Goal: Information Seeking & Learning: Understand process/instructions

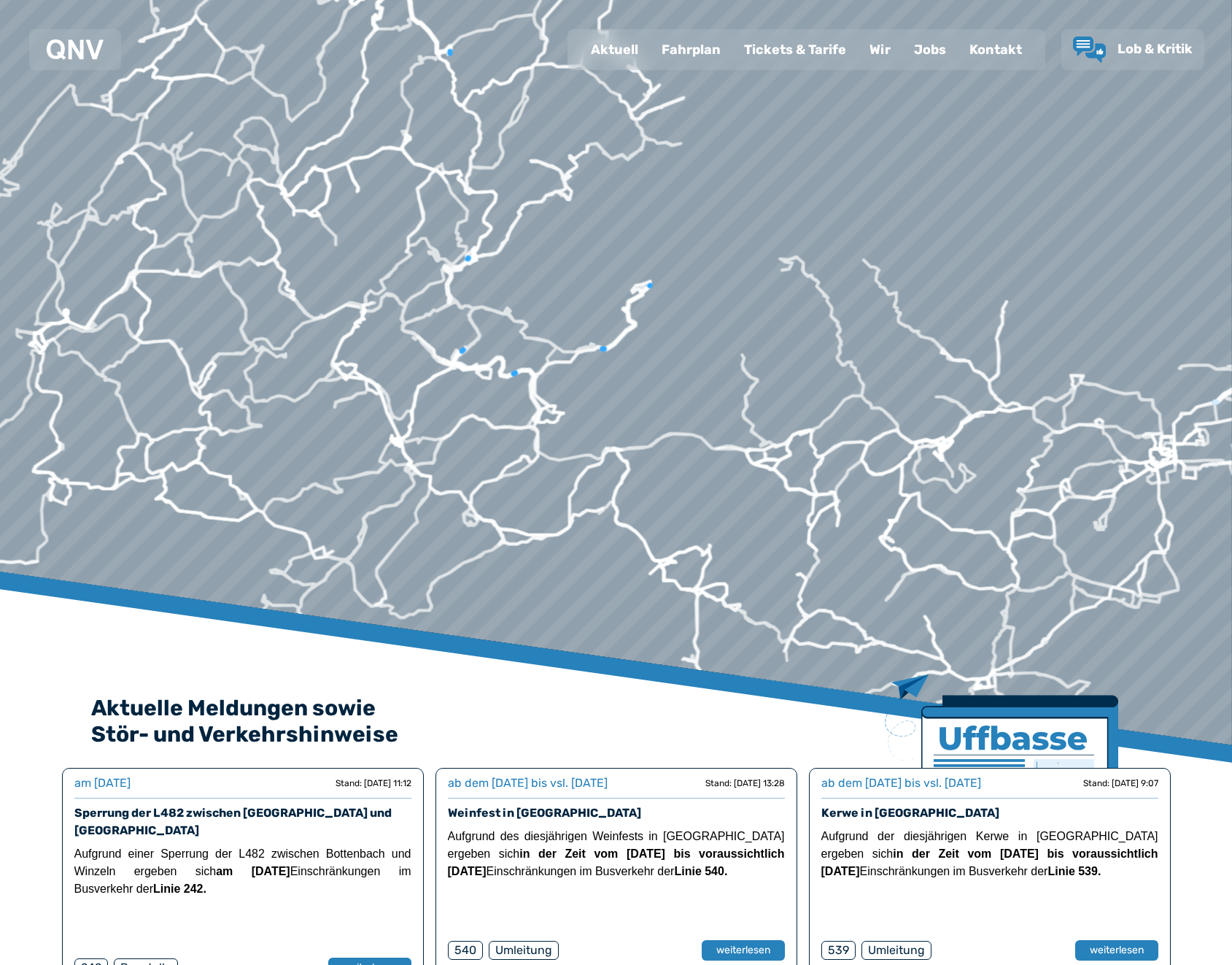
click at [699, 53] on div "Fahrplan" at bounding box center [691, 49] width 82 height 38
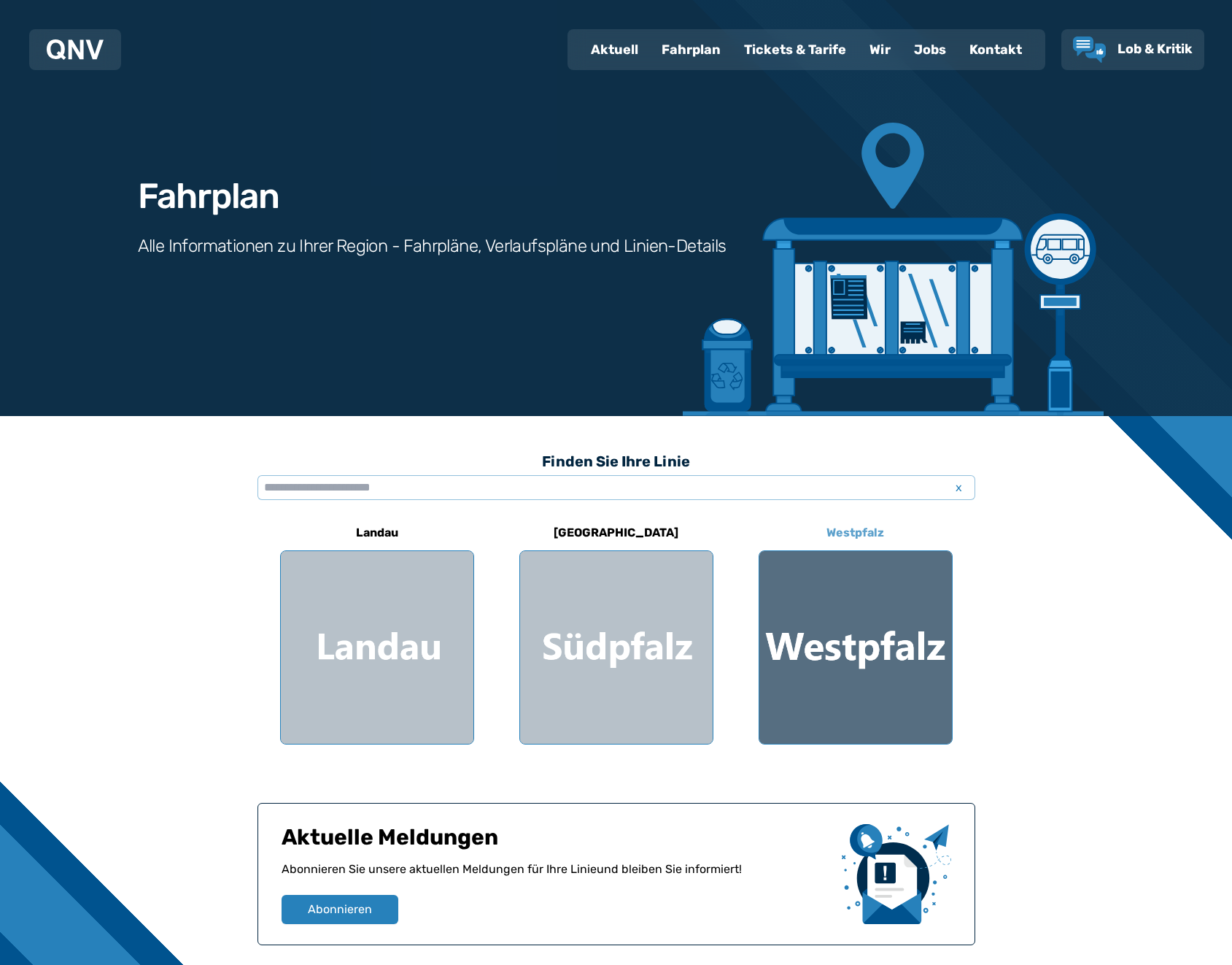
click at [831, 581] on div at bounding box center [856, 647] width 193 height 193
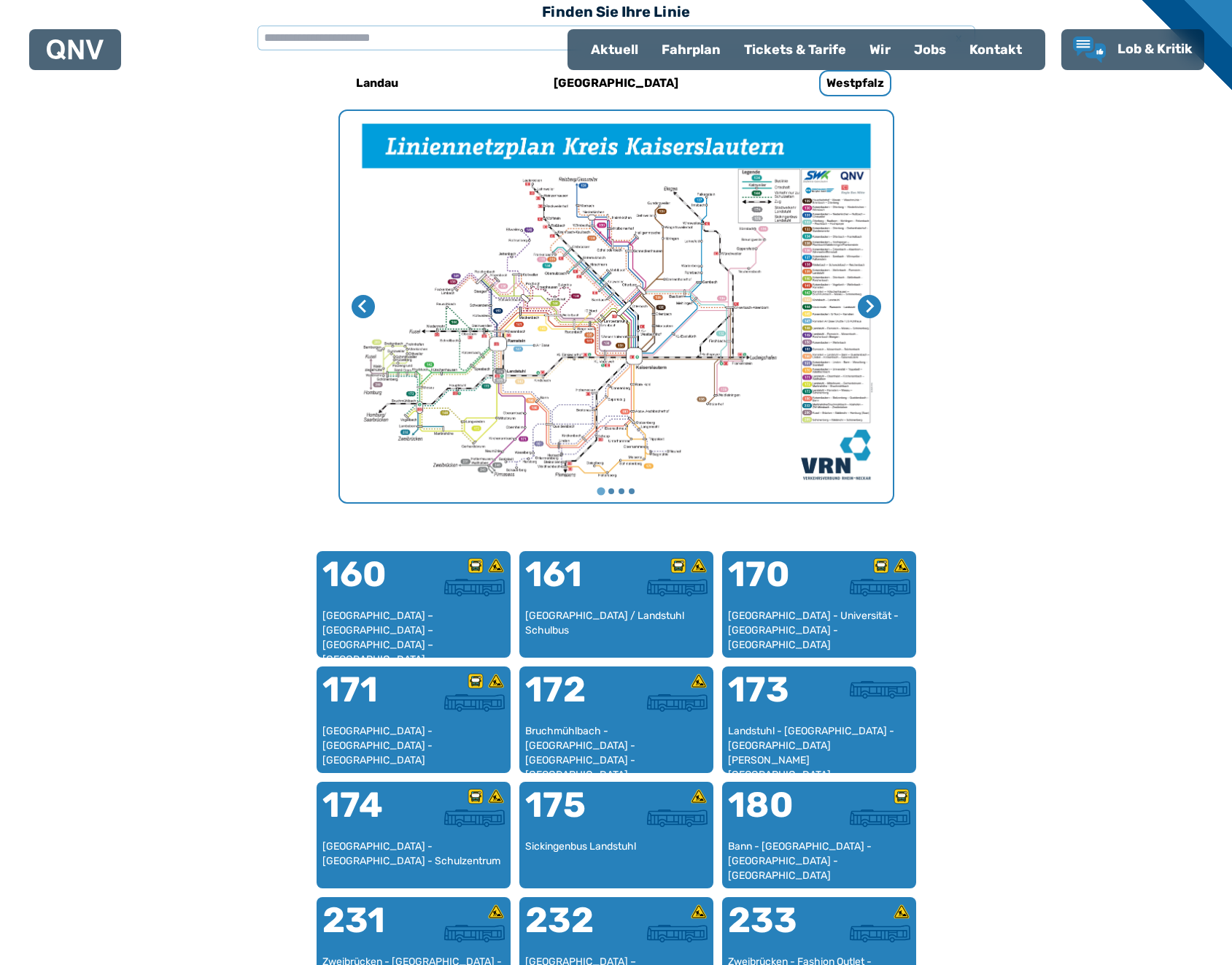
click at [830, 588] on div at bounding box center [865, 588] width 91 height 17
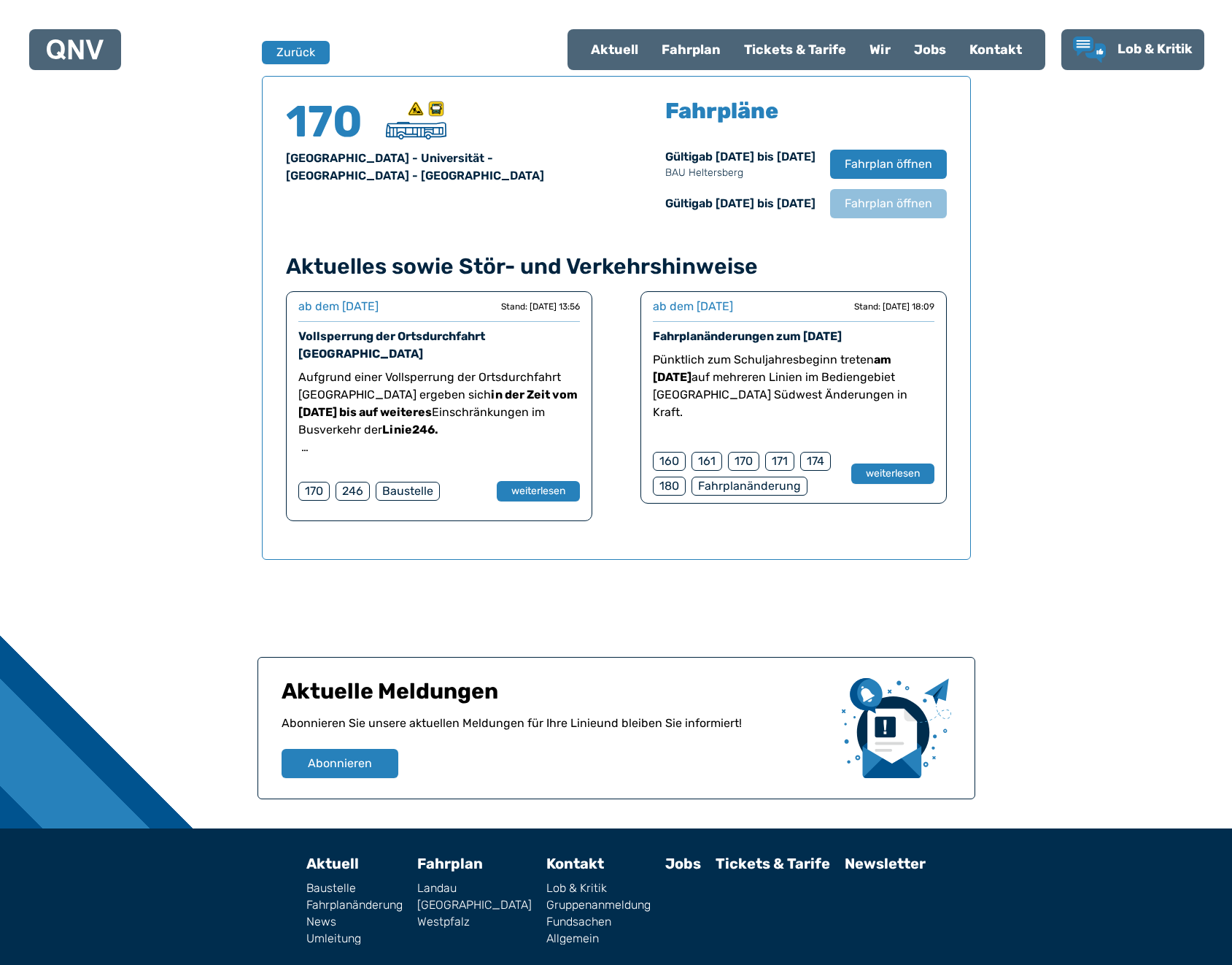
scroll to position [962, 0]
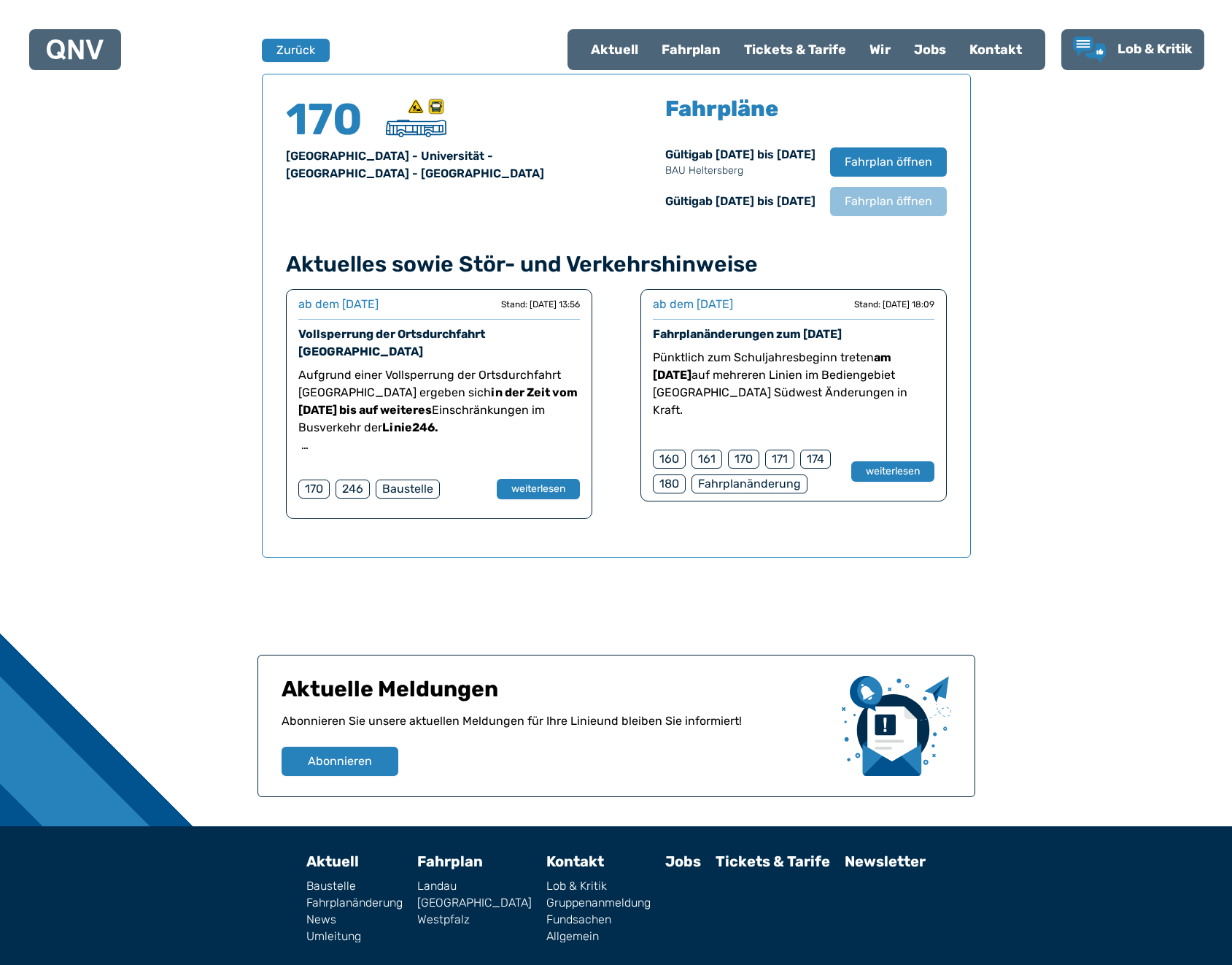
click at [735, 461] on div "170" at bounding box center [743, 459] width 31 height 19
click at [871, 475] on button "weiterlesen" at bounding box center [892, 472] width 85 height 21
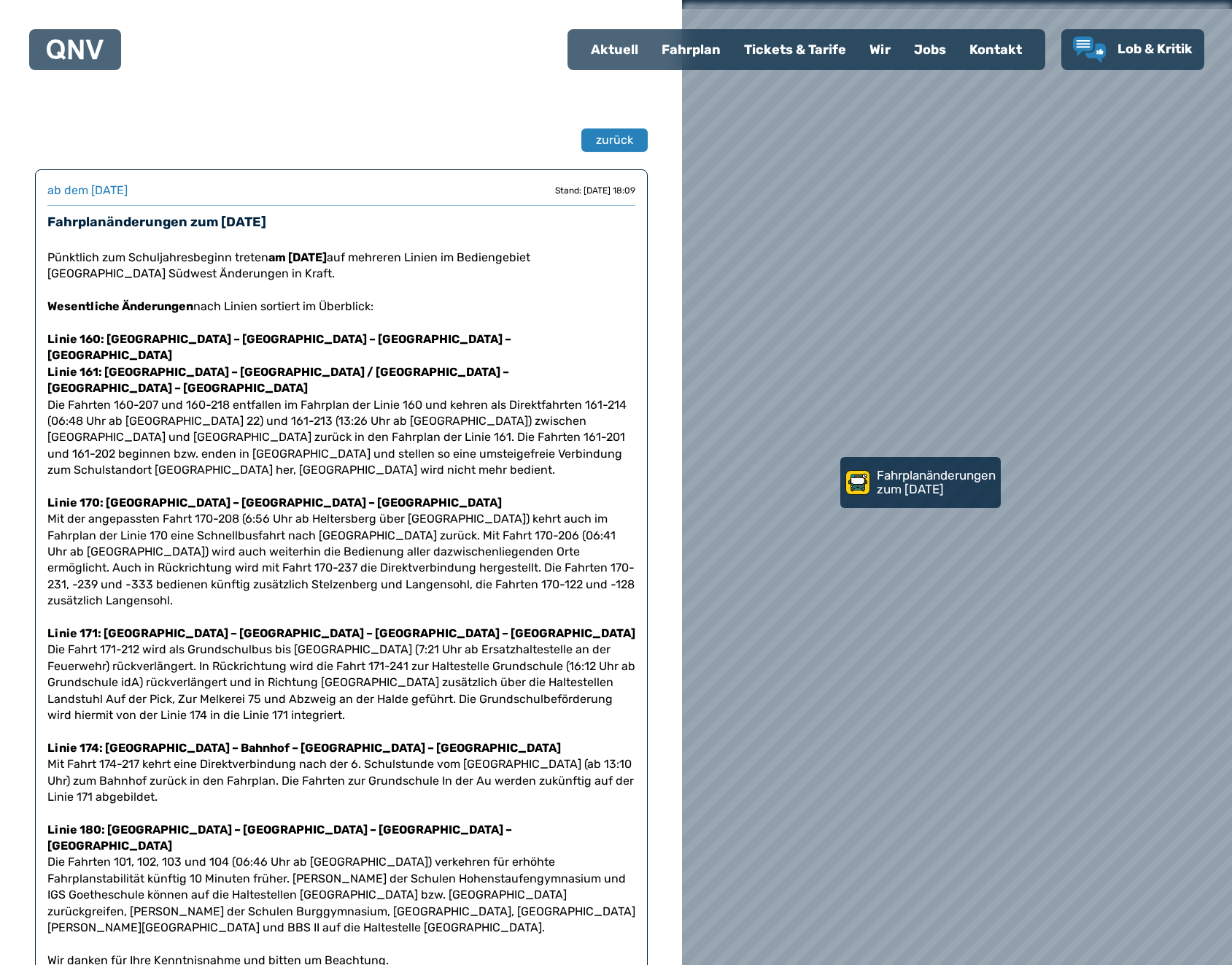
click at [718, 54] on div "Fahrplan" at bounding box center [691, 49] width 82 height 38
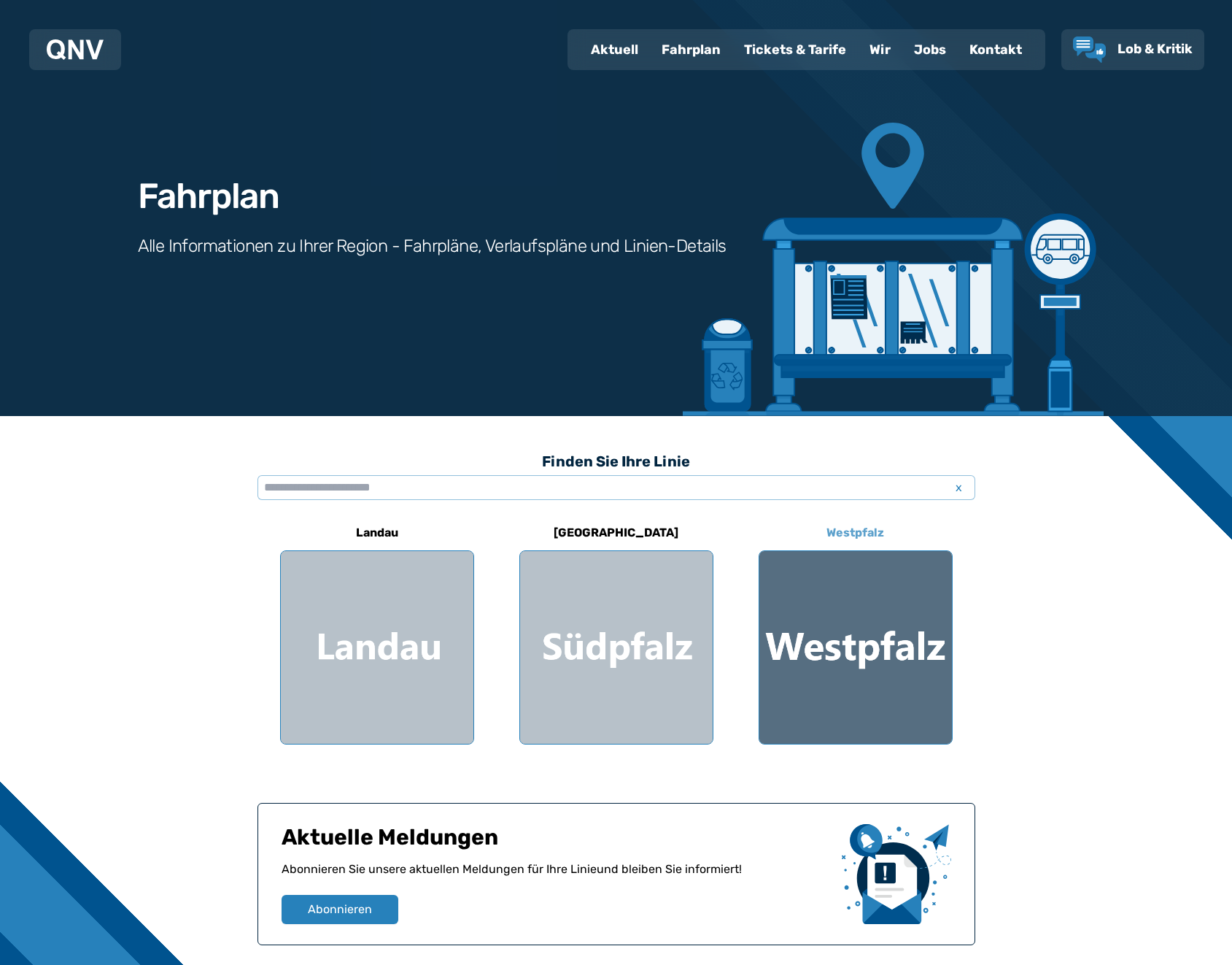
click at [877, 701] on div at bounding box center [856, 647] width 193 height 193
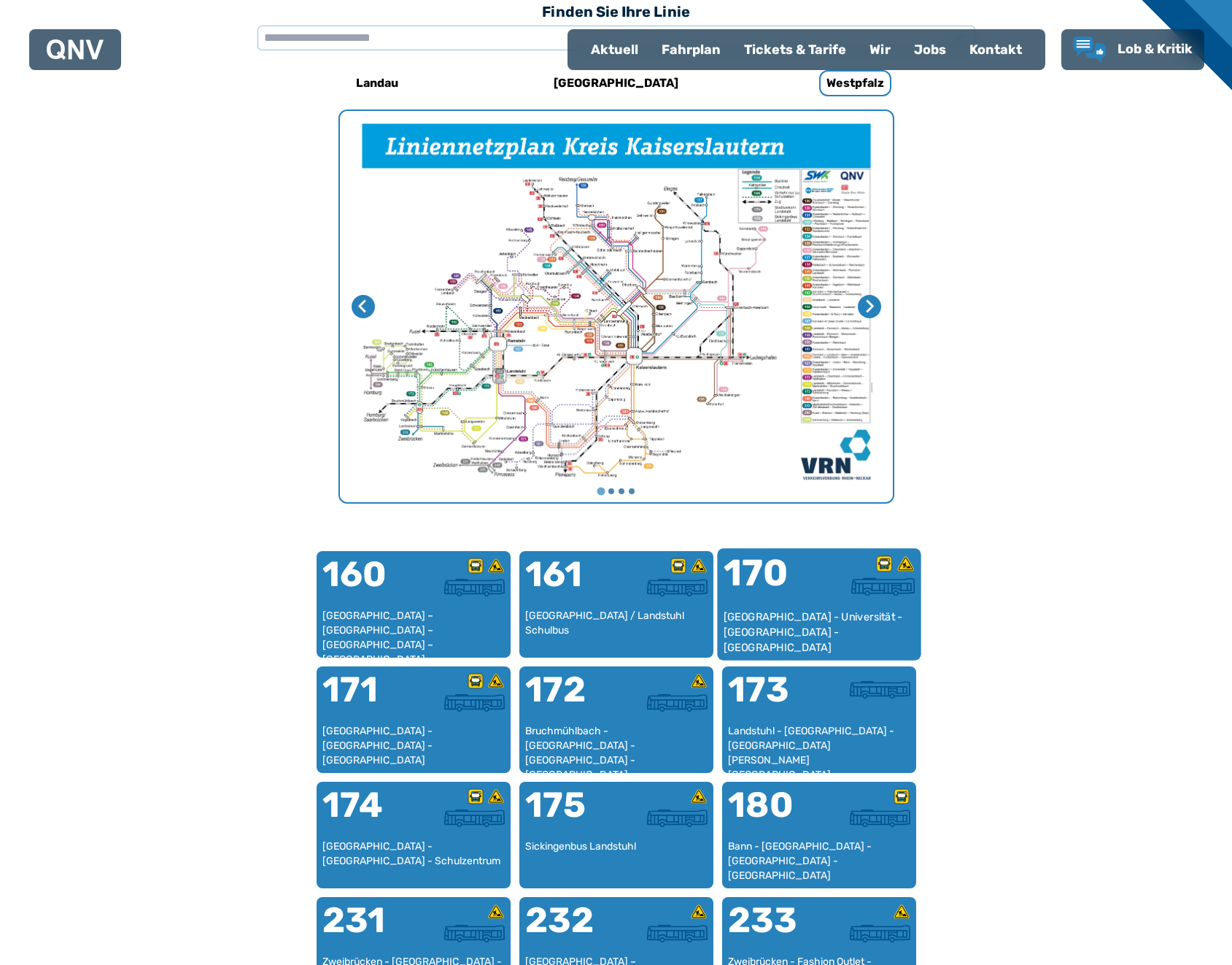
click at [801, 615] on div "[GEOGRAPHIC_DATA] - Universität - [GEOGRAPHIC_DATA] - [GEOGRAPHIC_DATA]" at bounding box center [819, 632] width 192 height 45
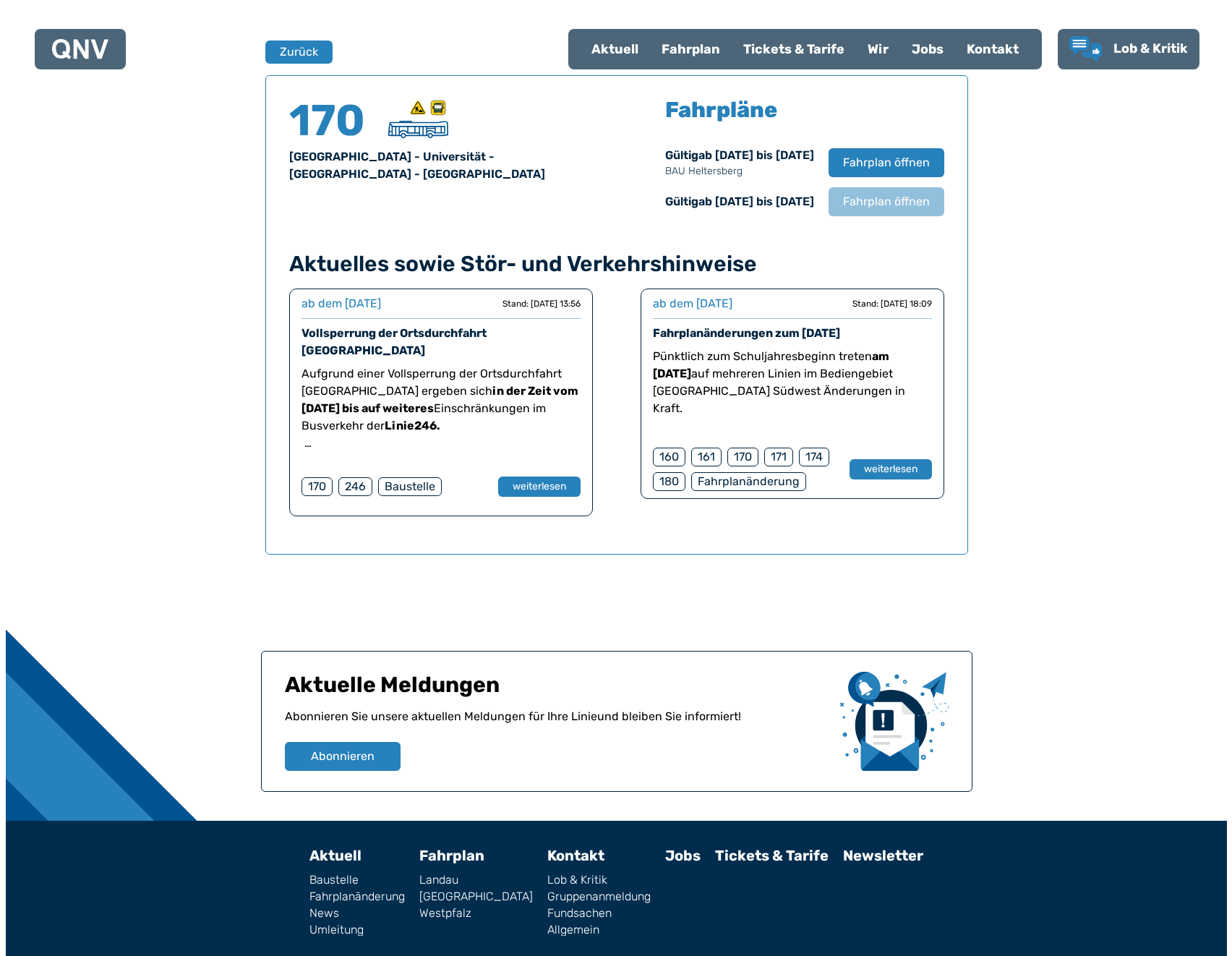
scroll to position [953, 0]
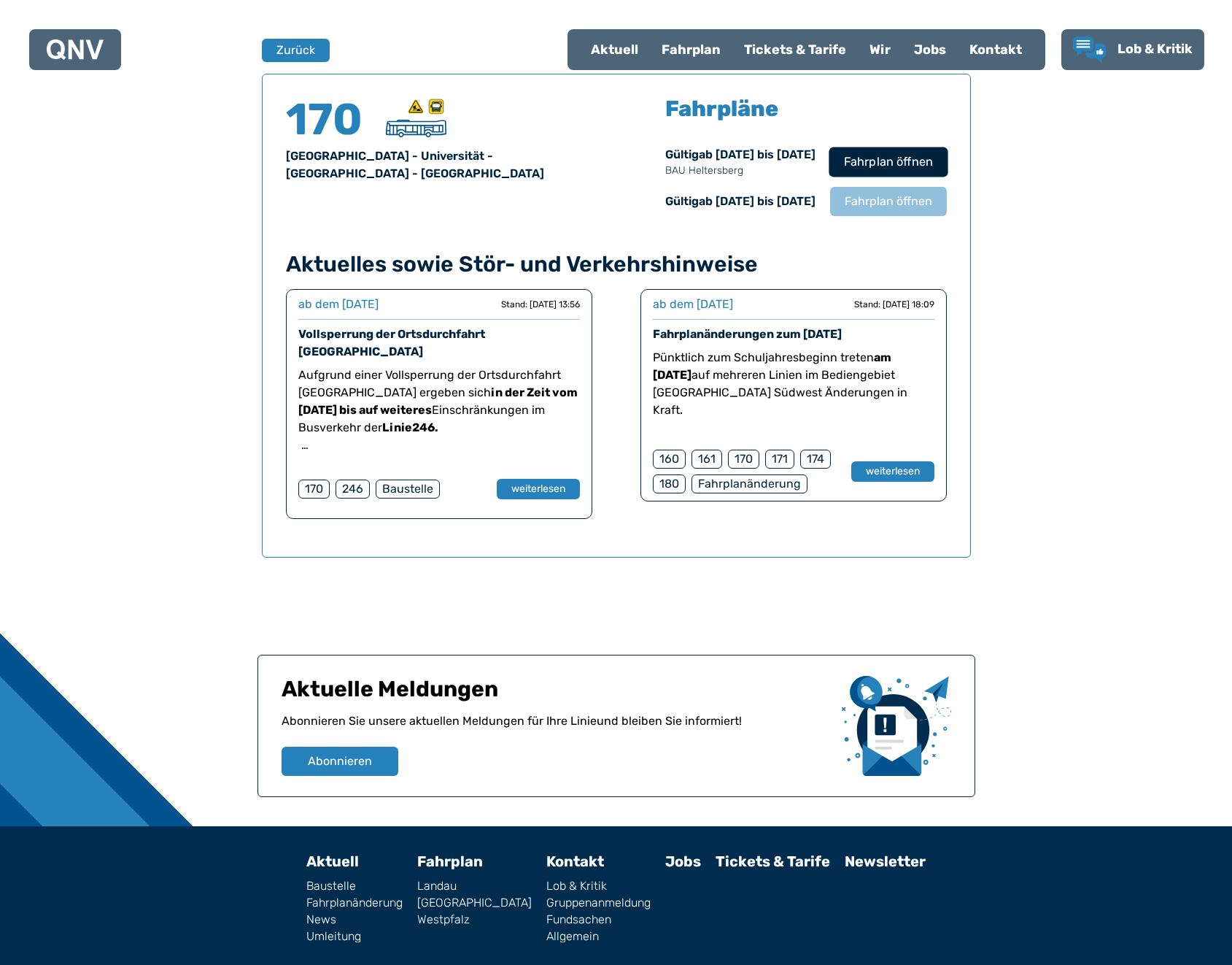
click at [895, 164] on span "Fahrplan öffnen" at bounding box center [887, 162] width 89 height 17
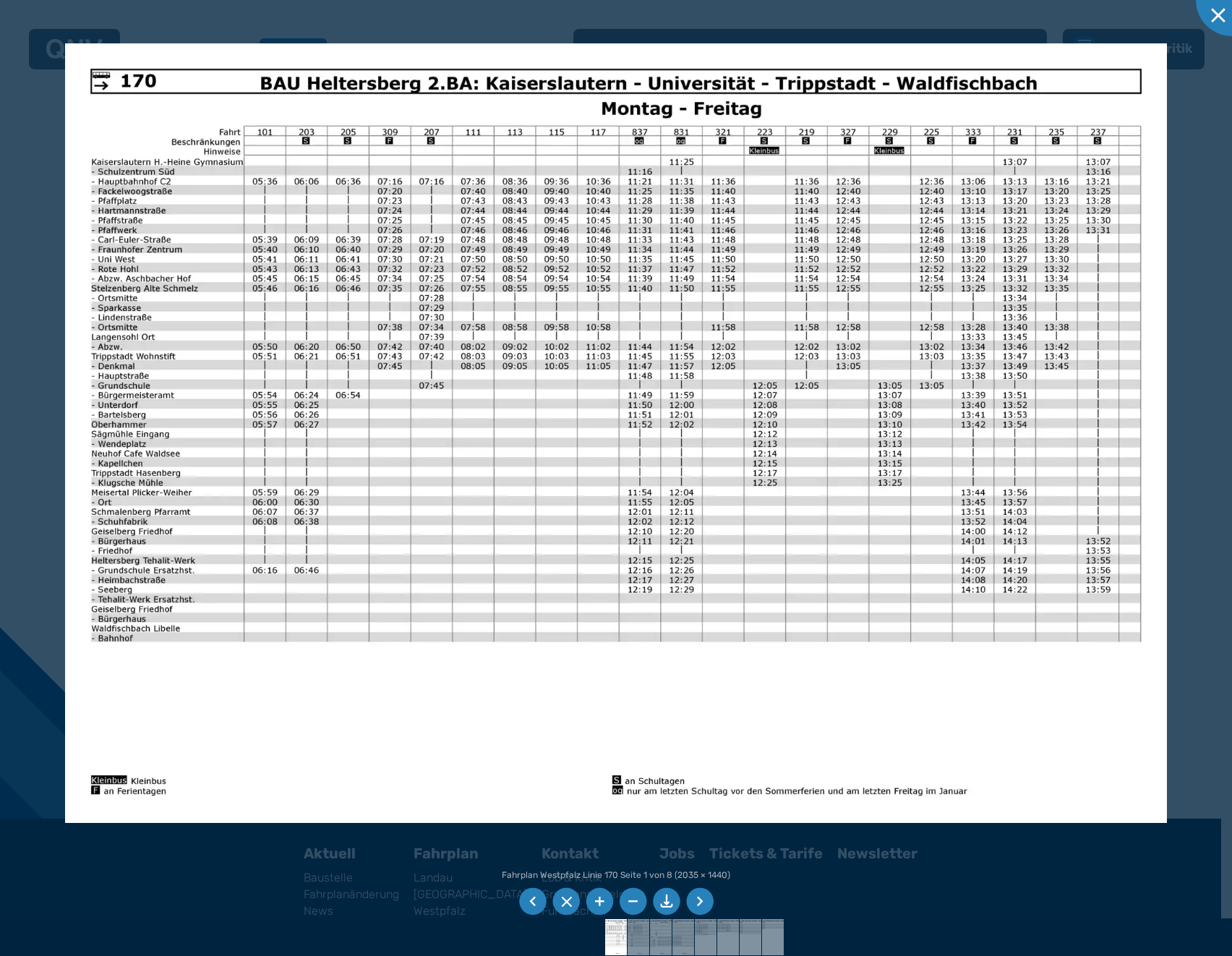
click at [704, 896] on li at bounding box center [700, 901] width 27 height 27
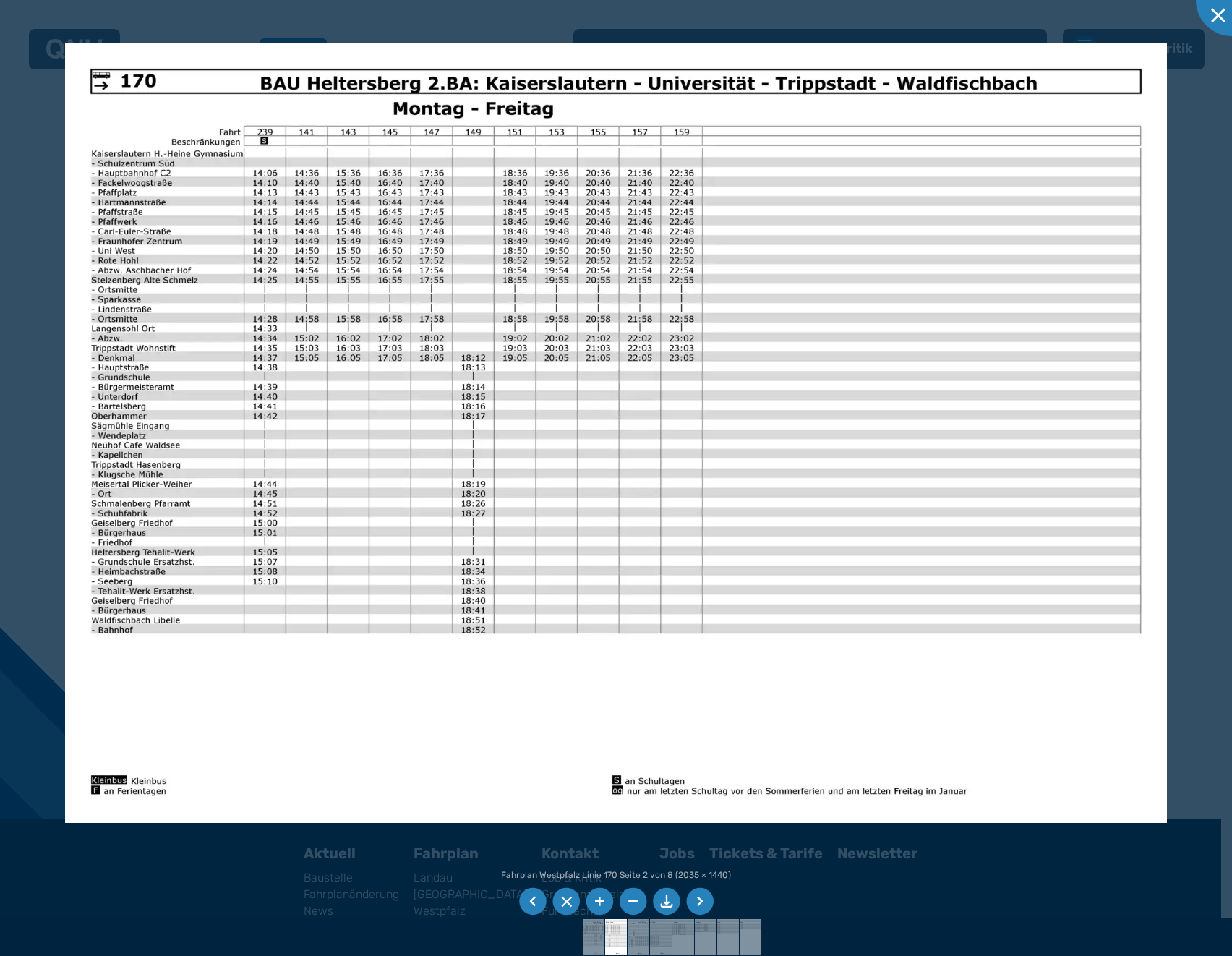
click at [707, 898] on li at bounding box center [700, 901] width 27 height 27
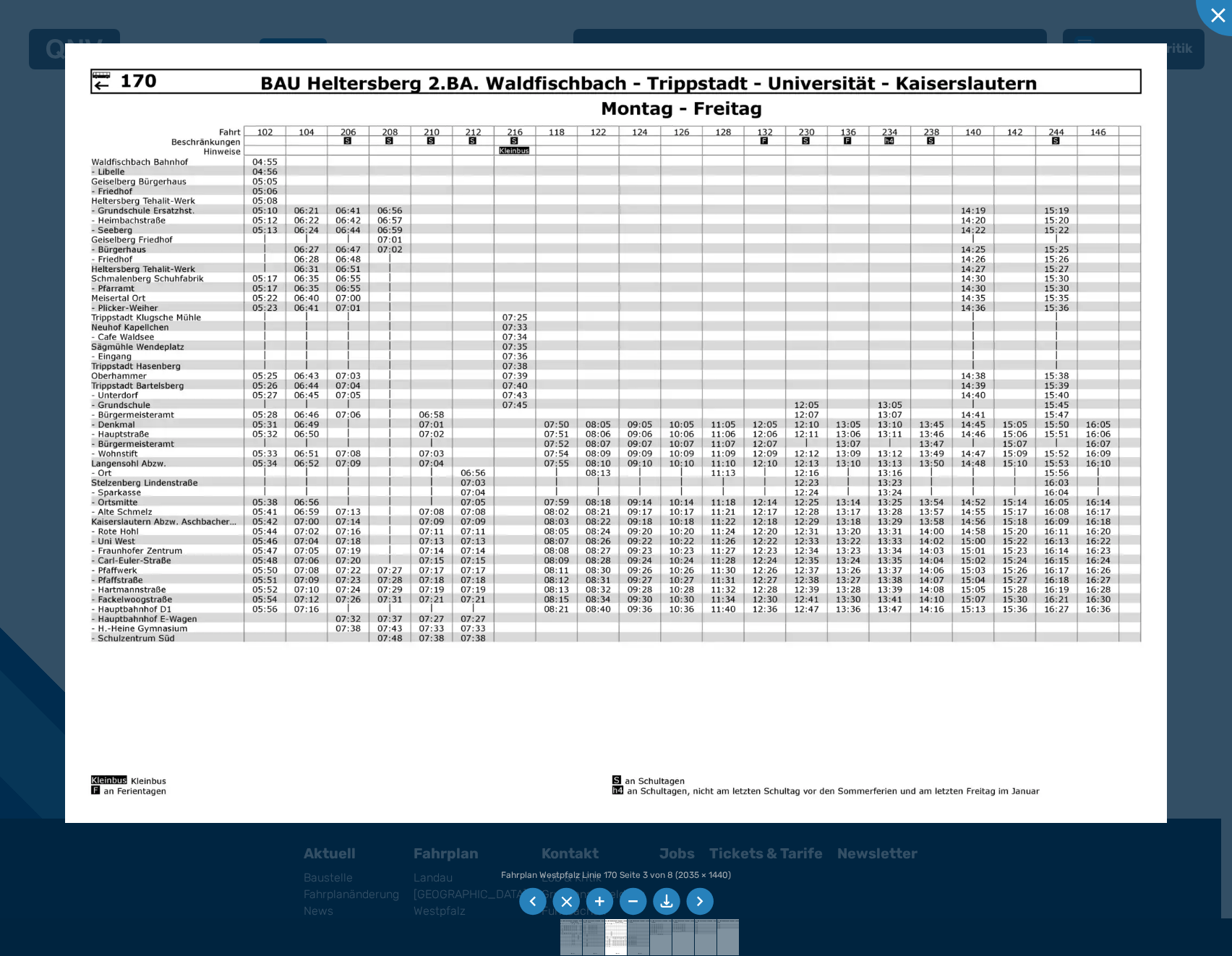
click at [707, 898] on li at bounding box center [700, 901] width 27 height 27
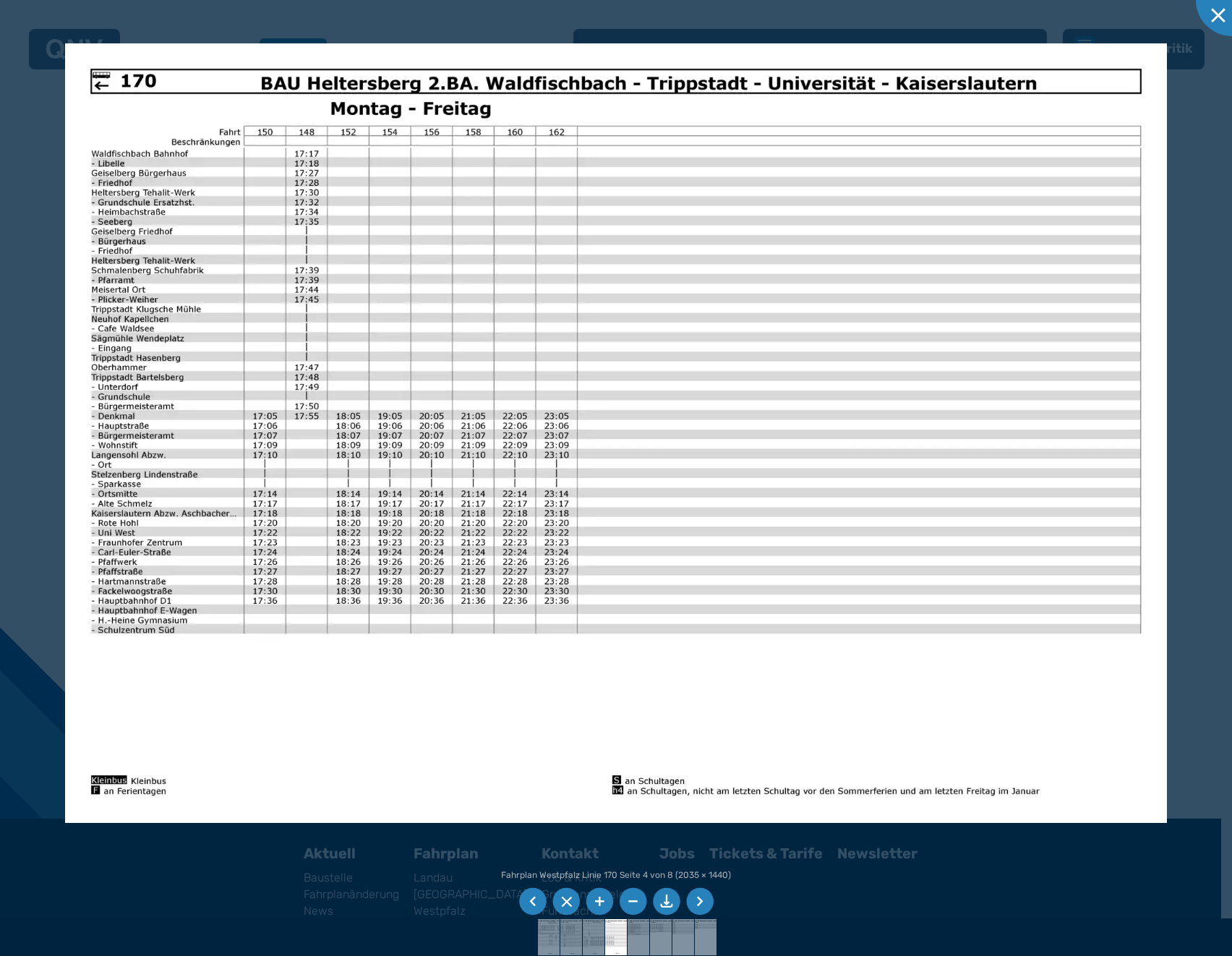
click at [707, 898] on li at bounding box center [700, 901] width 27 height 27
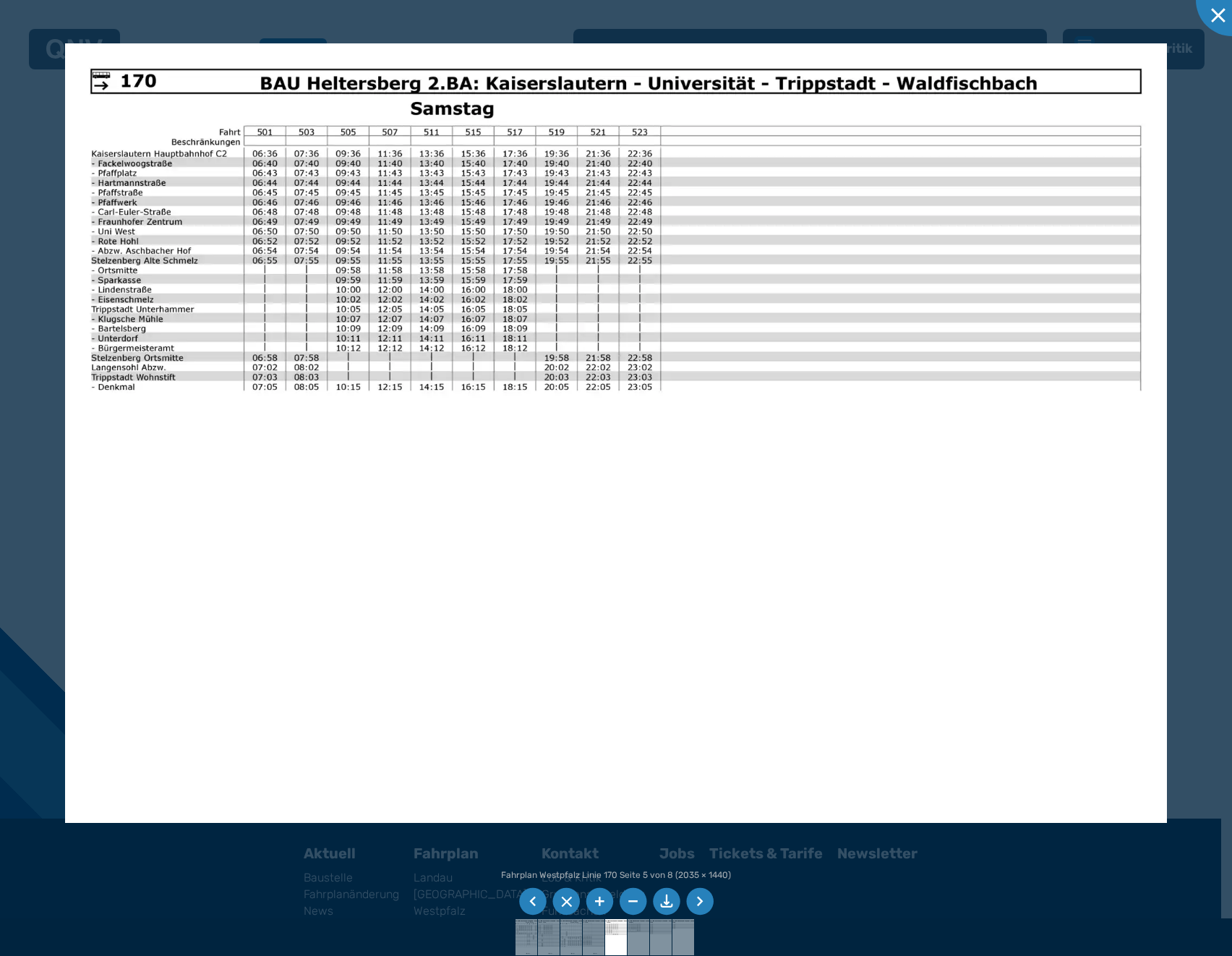
click at [707, 898] on li at bounding box center [700, 901] width 27 height 27
